Goal: Use online tool/utility: Utilize a website feature to perform a specific function

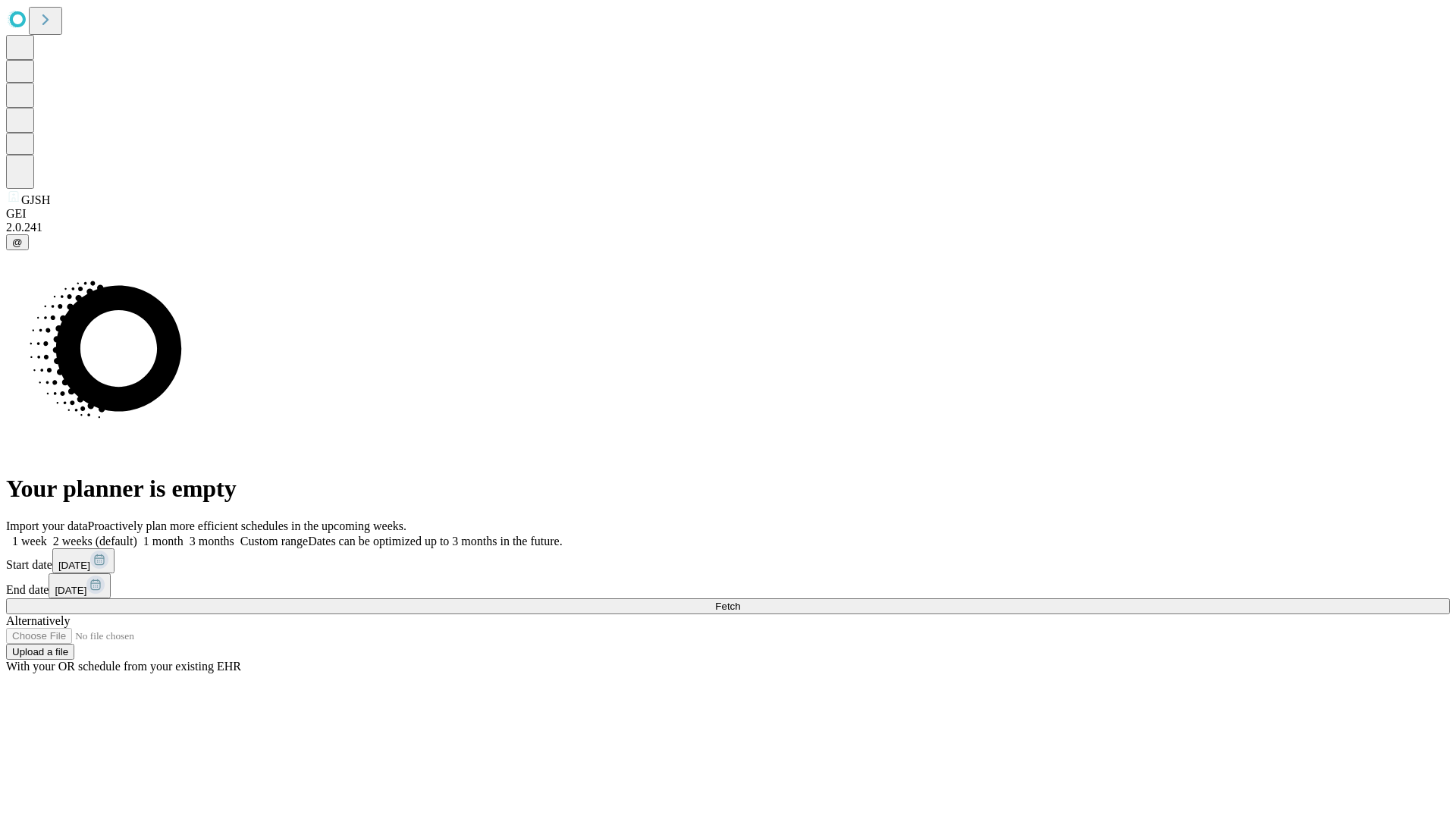
click at [740, 600] on span "Fetch" at bounding box center [727, 605] width 25 height 11
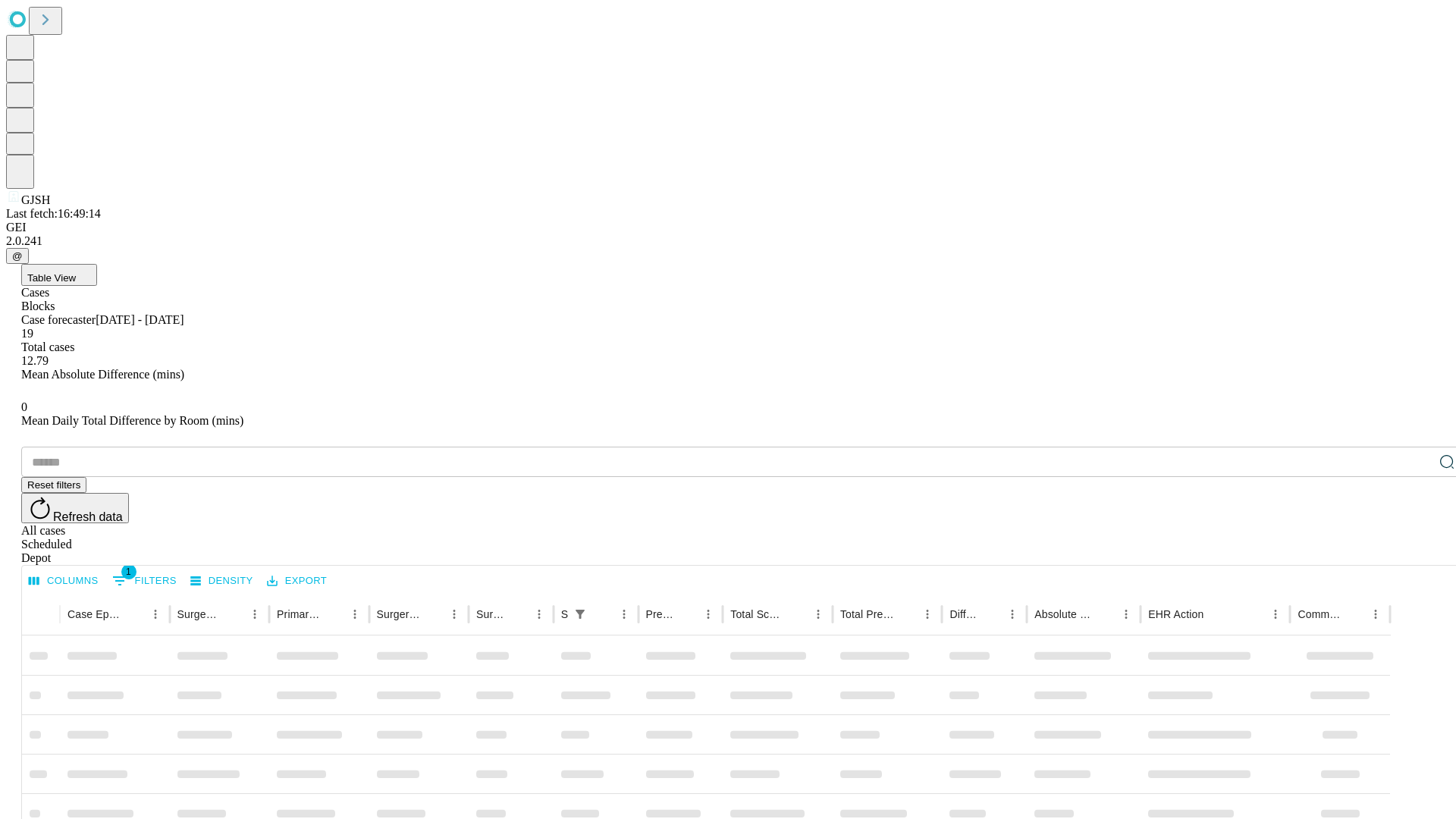
click at [76, 272] on span "Table View" at bounding box center [51, 277] width 49 height 11
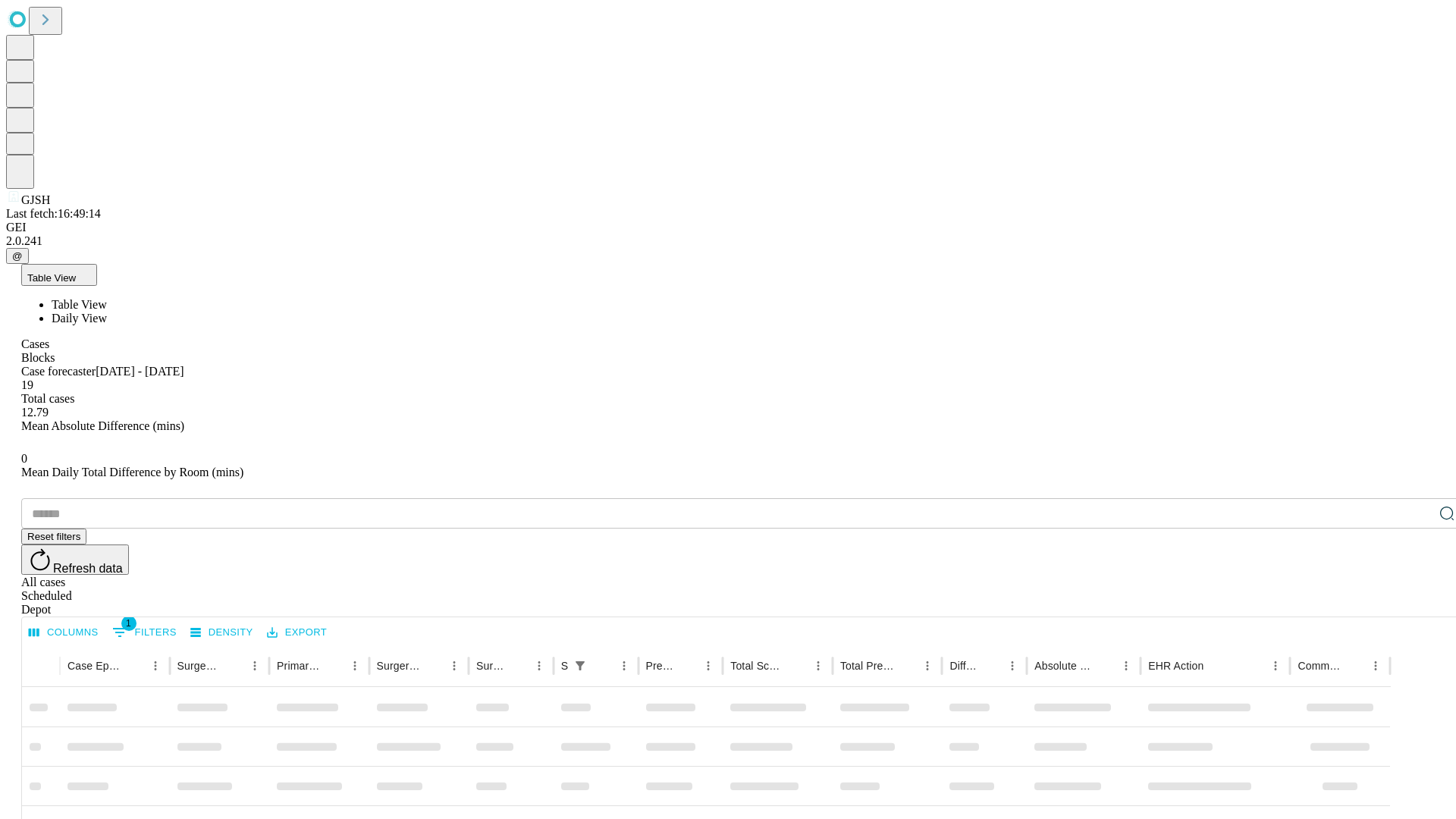
click at [107, 312] on span "Daily View" at bounding box center [79, 318] width 56 height 13
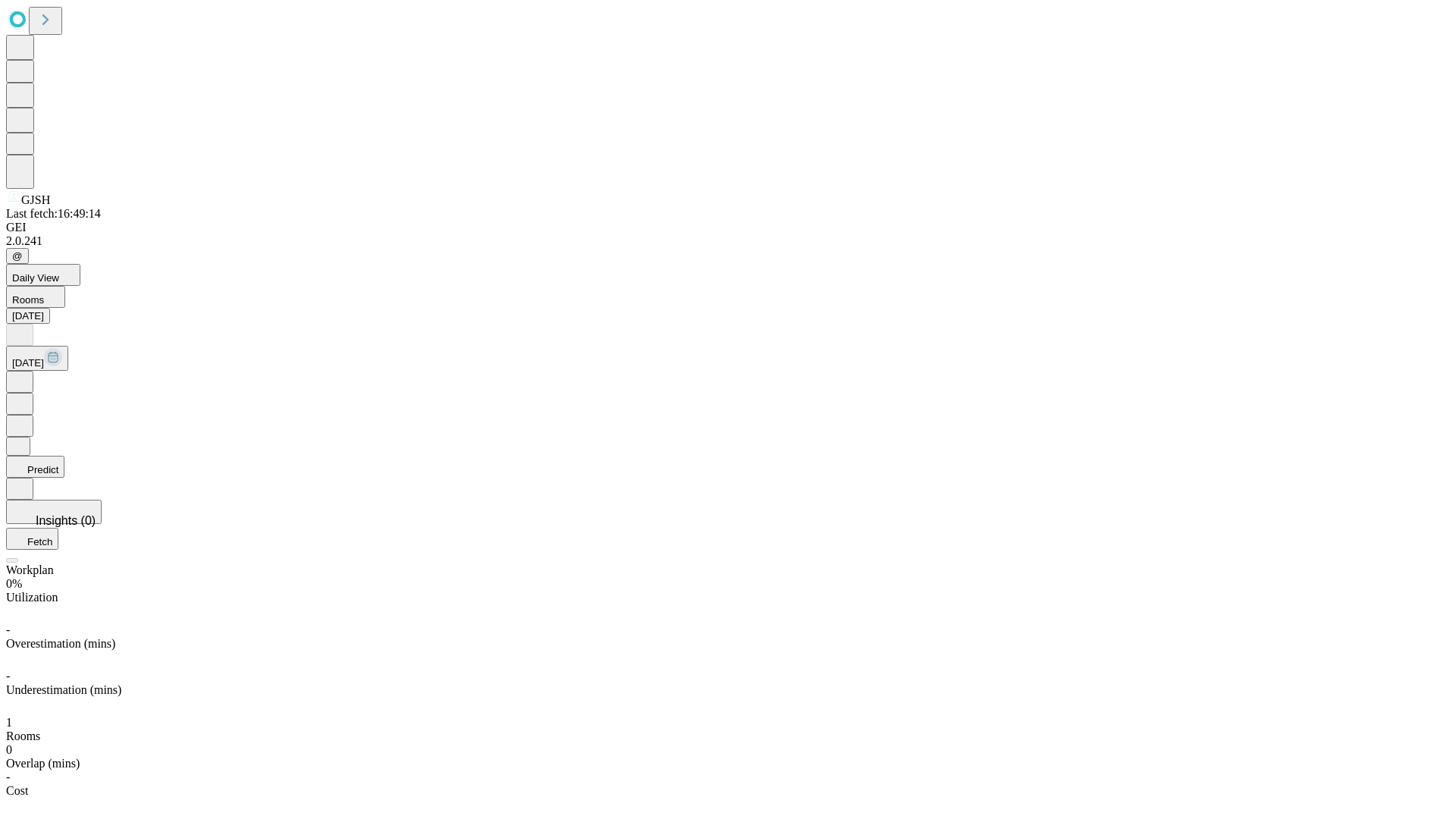
click at [64, 455] on button "Predict" at bounding box center [35, 466] width 58 height 22
